Goal: Navigation & Orientation: Find specific page/section

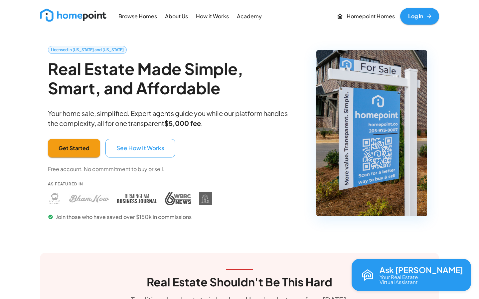
click at [414, 20] on link "Log In" at bounding box center [419, 16] width 39 height 17
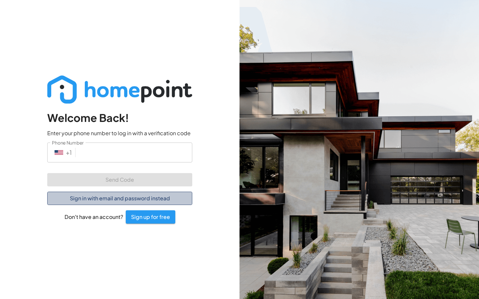
click at [99, 203] on button "Sign in with email and password instead" at bounding box center [119, 198] width 145 height 13
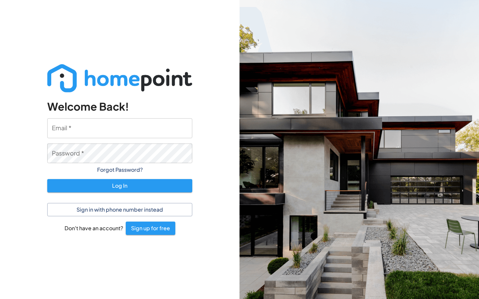
click at [98, 127] on input "Email   *" at bounding box center [119, 128] width 145 height 20
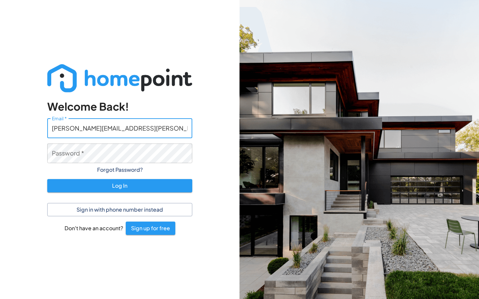
type input "[PERSON_NAME][EMAIL_ADDRESS][PERSON_NAME][DOMAIN_NAME]"
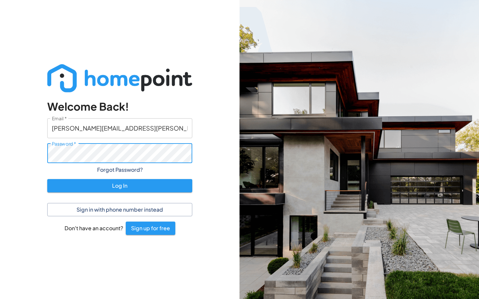
click at [120, 186] on button "Log In" at bounding box center [119, 185] width 145 height 13
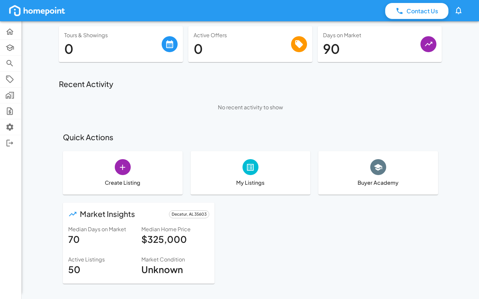
scroll to position [24, 0]
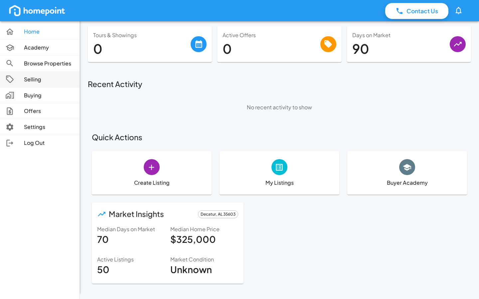
click at [24, 80] on p "Selling" at bounding box center [49, 80] width 50 height 8
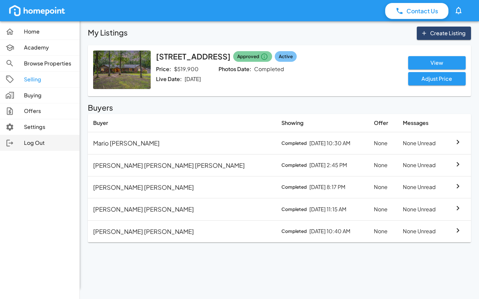
click at [17, 141] on div at bounding box center [14, 143] width 19 height 9
